Goal: Find specific page/section: Find specific page/section

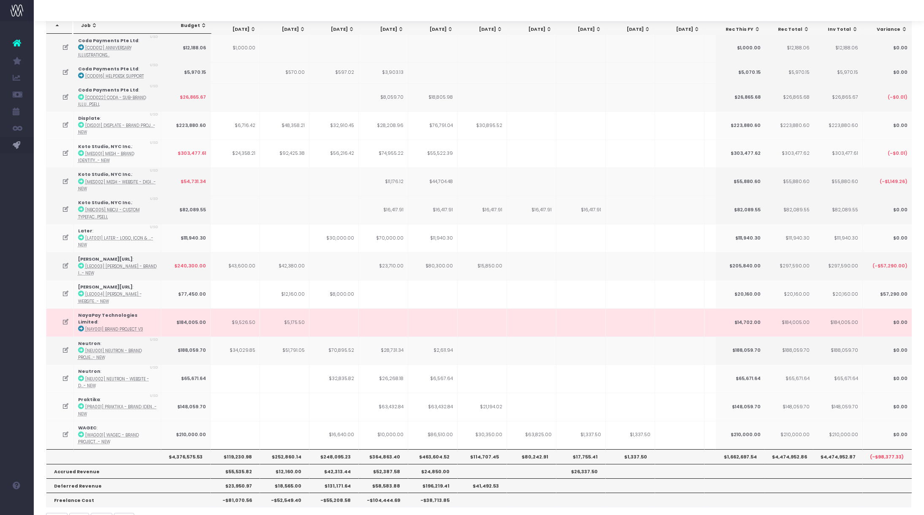
scroll to position [50, 0]
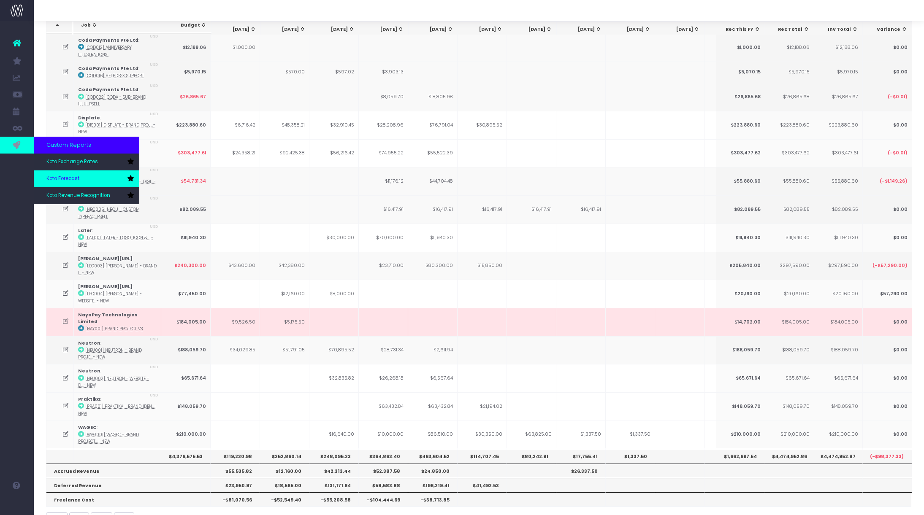
click at [50, 174] on link "Koto Forecast" at bounding box center [87, 179] width 106 height 17
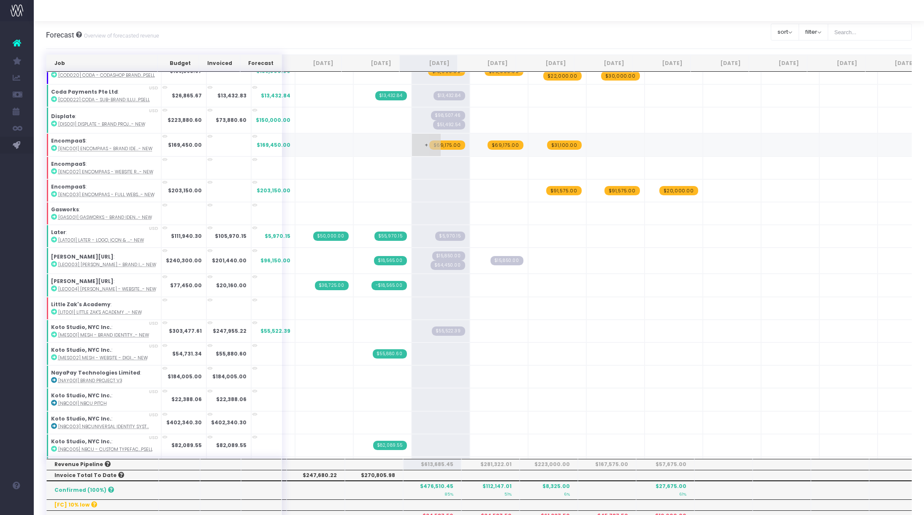
scroll to position [381, 0]
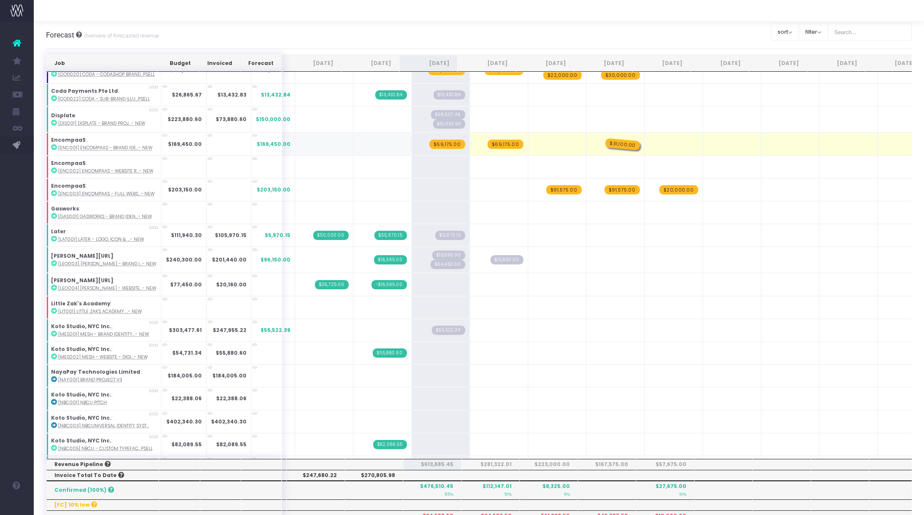
drag, startPoint x: 564, startPoint y: 145, endPoint x: 604, endPoint y: 146, distance: 40.1
drag, startPoint x: 490, startPoint y: 146, endPoint x: 533, endPoint y: 146, distance: 43.5
drag, startPoint x: 439, startPoint y: 145, endPoint x: 486, endPoint y: 145, distance: 46.9
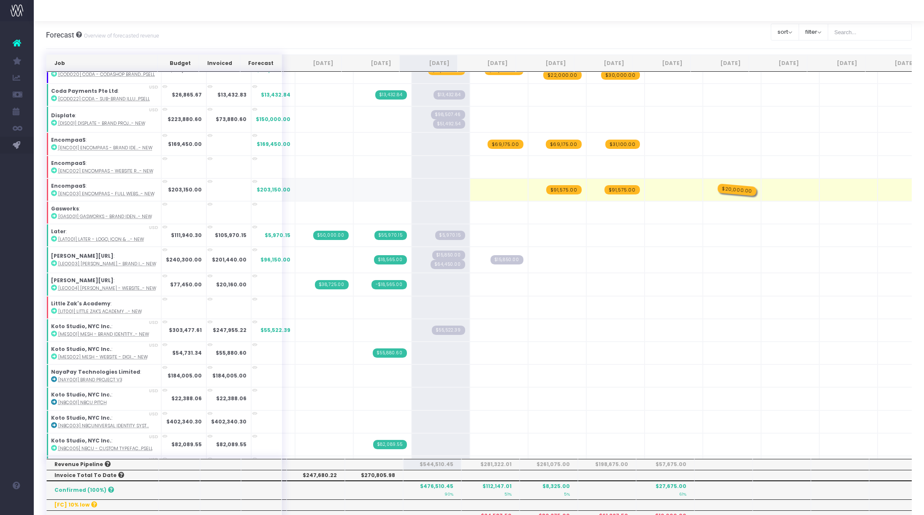
drag, startPoint x: 662, startPoint y: 189, endPoint x: 705, endPoint y: 191, distance: 43.1
drag, startPoint x: 605, startPoint y: 192, endPoint x: 654, endPoint y: 192, distance: 48.5
drag, startPoint x: 556, startPoint y: 191, endPoint x: 597, endPoint y: 191, distance: 41.4
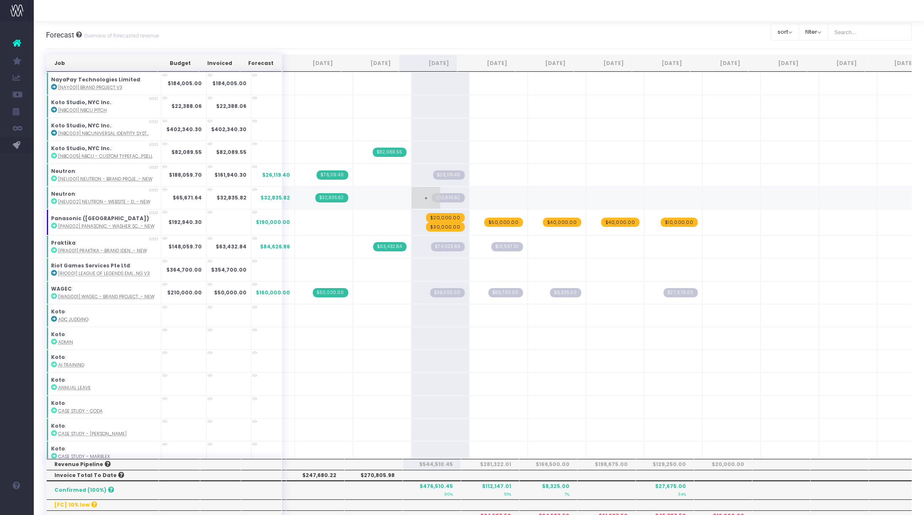
scroll to position [681, 0]
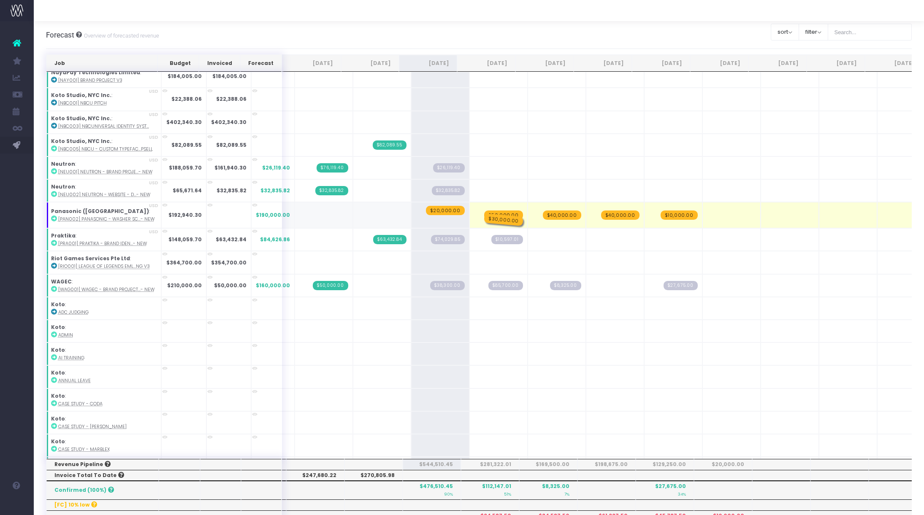
drag, startPoint x: 453, startPoint y: 218, endPoint x: 487, endPoint y: 212, distance: 35.1
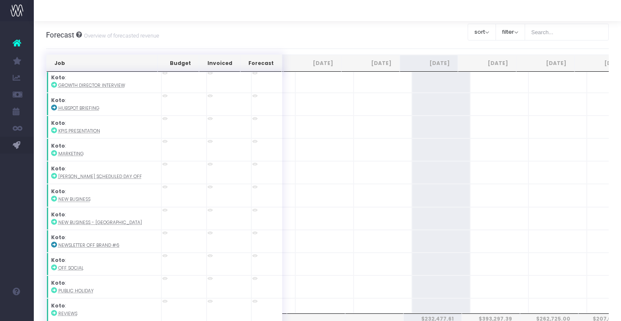
scroll to position [1083, 0]
